Goal: Find specific page/section: Find specific page/section

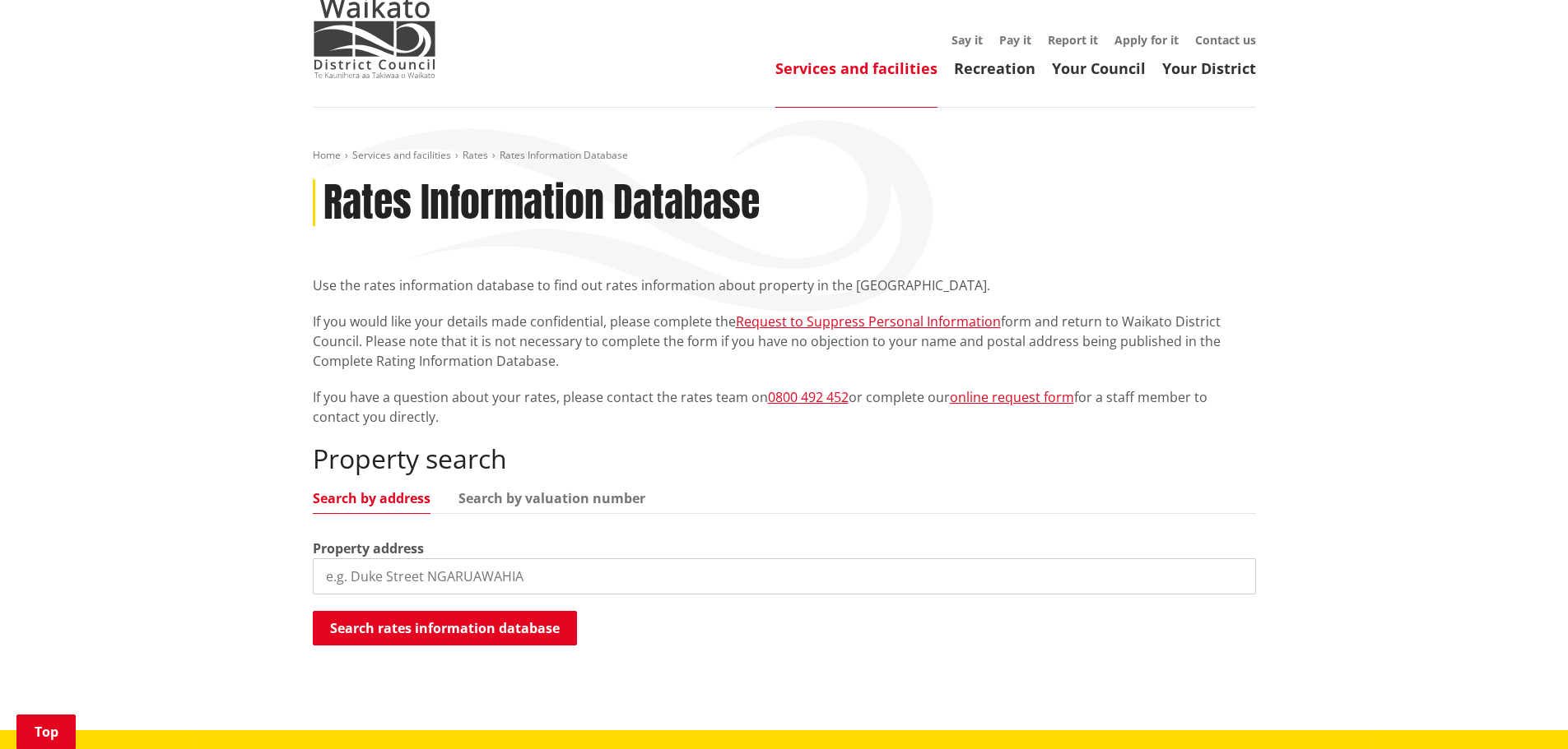
scroll to position [329, 0]
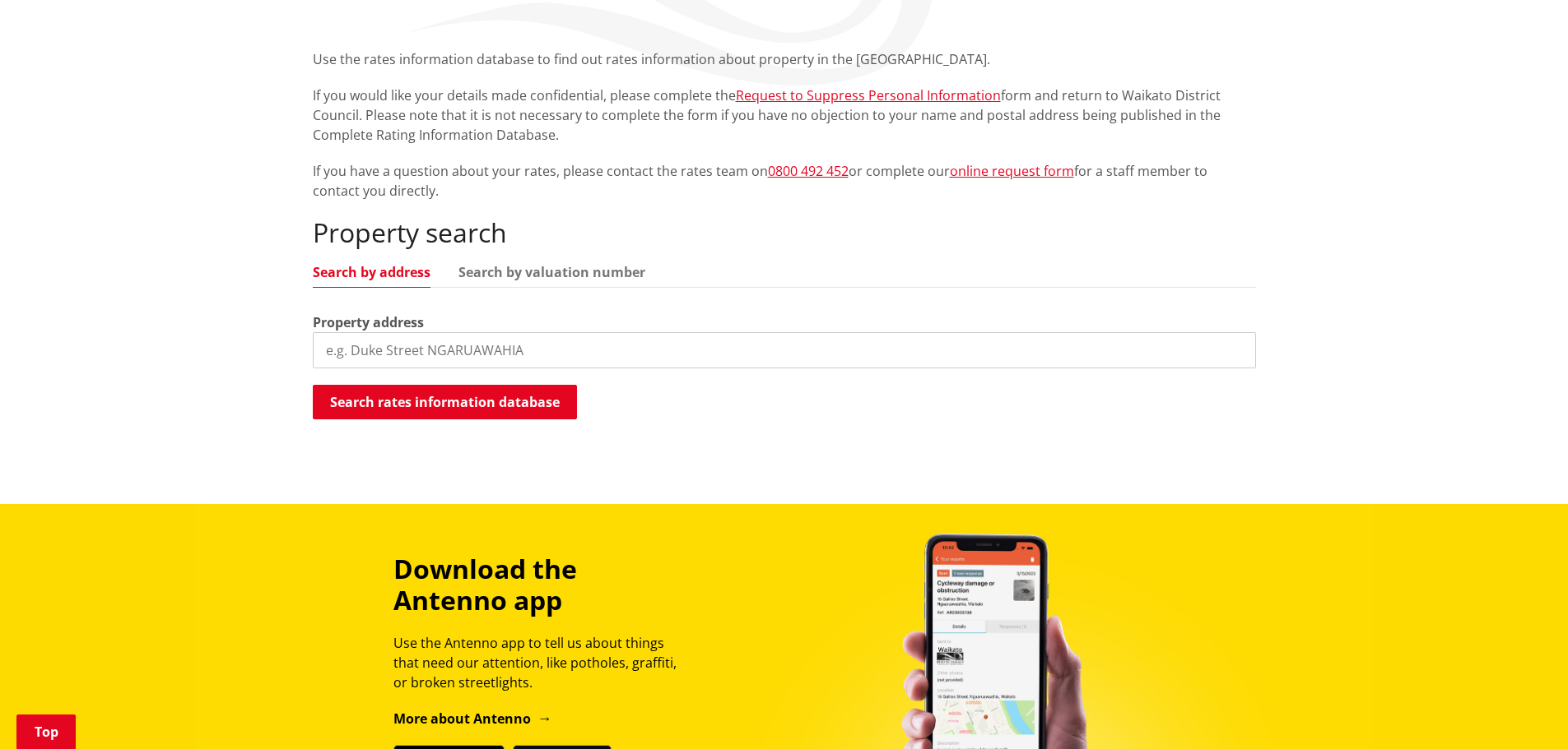
click at [420, 356] on input "search" at bounding box center [784, 350] width 943 height 37
type input "36 [PERSON_NAME]"
click at [425, 402] on button "Search rates information database" at bounding box center [444, 402] width 264 height 35
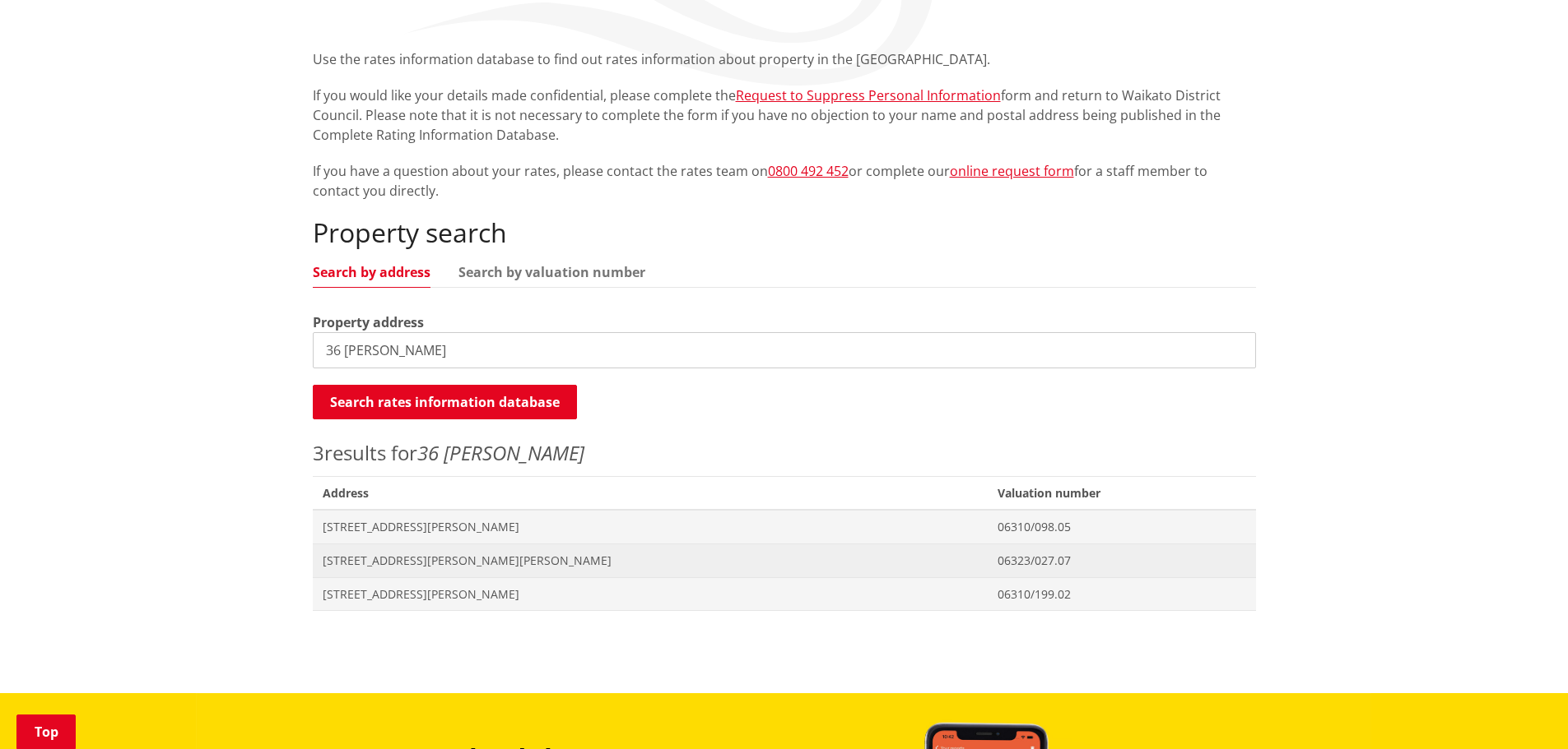
click at [443, 558] on span "[STREET_ADDRESS][PERSON_NAME][PERSON_NAME]" at bounding box center [651, 561] width 655 height 17
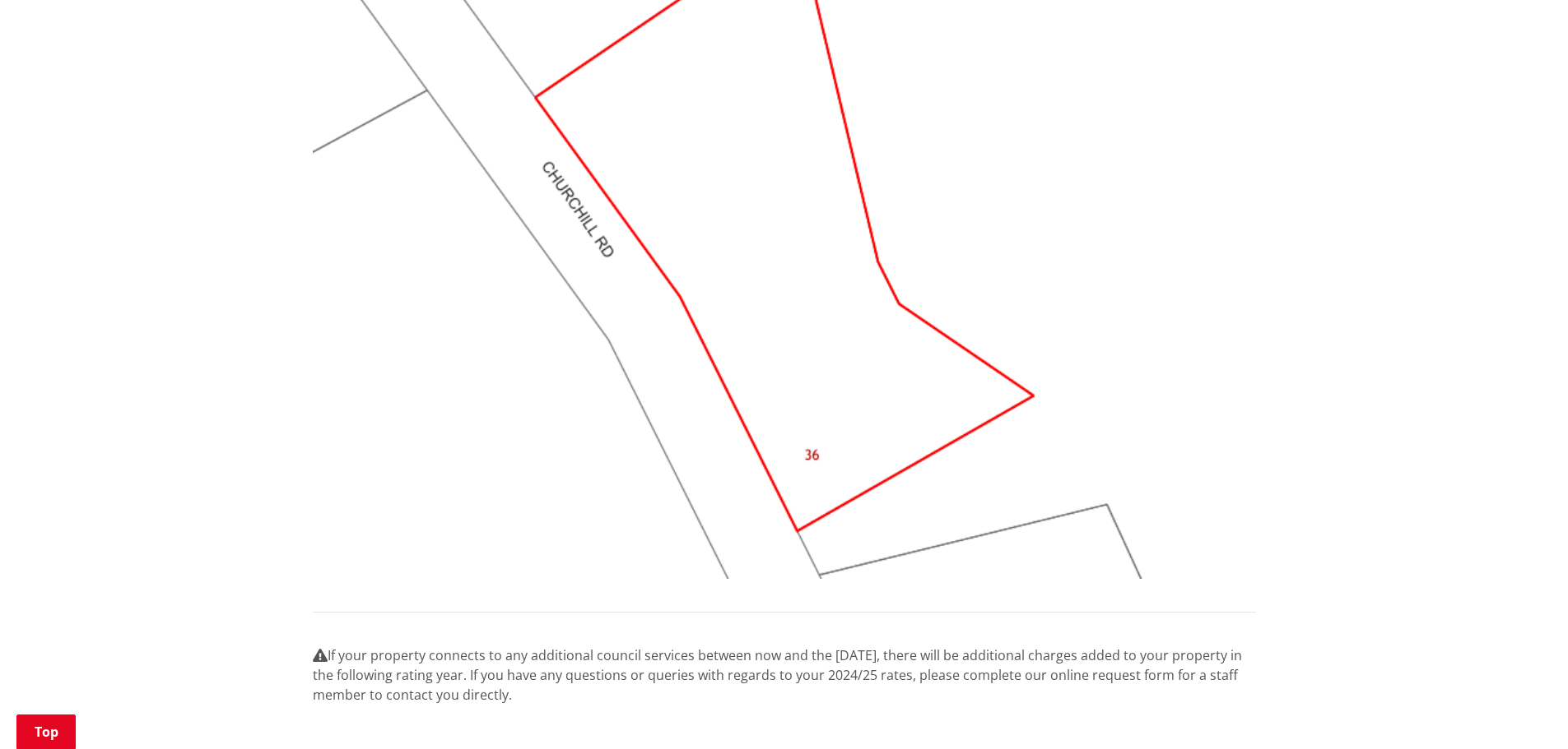
scroll to position [1563, 0]
